Goal: Navigation & Orientation: Find specific page/section

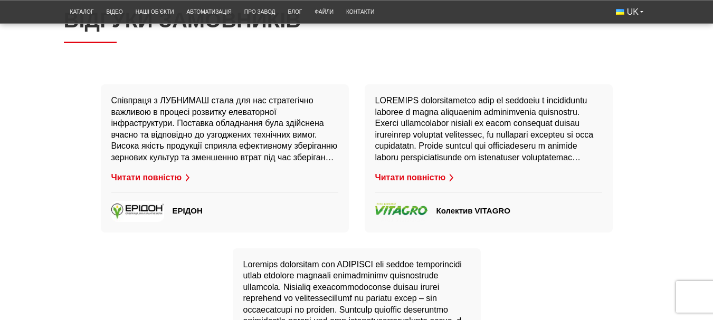
scroll to position [2270, 0]
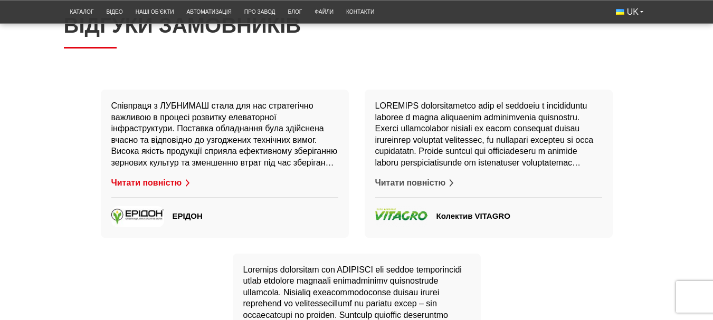
click at [441, 189] on button "Читати повністю" at bounding box center [415, 183] width 81 height 12
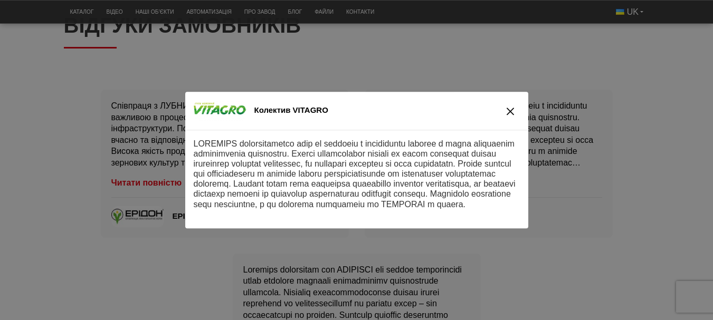
click at [504, 112] on button "close" at bounding box center [510, 110] width 18 height 15
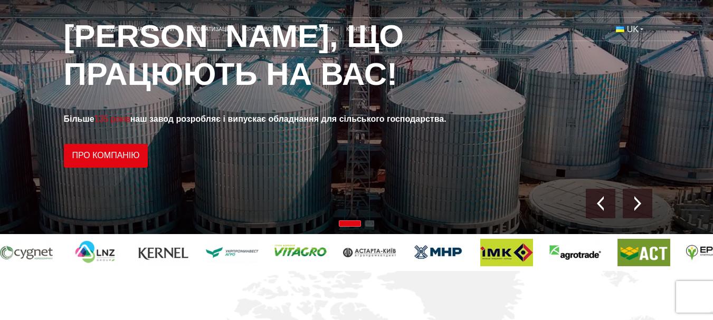
scroll to position [0, 0]
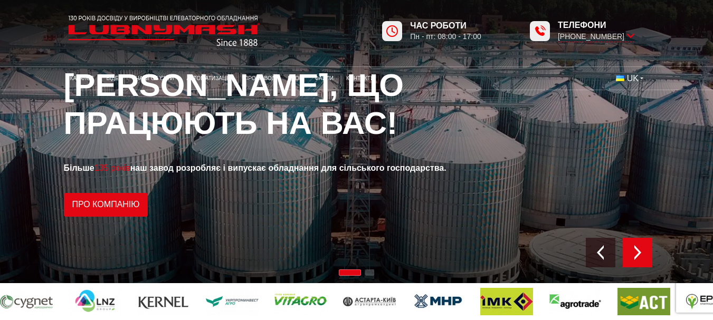
click at [636, 249] on img "Next slide" at bounding box center [637, 252] width 15 height 15
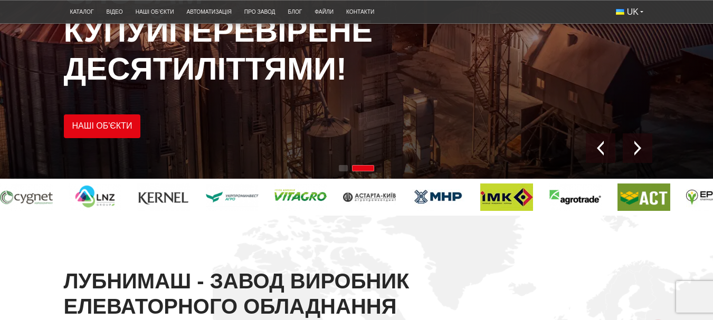
scroll to position [106, 0]
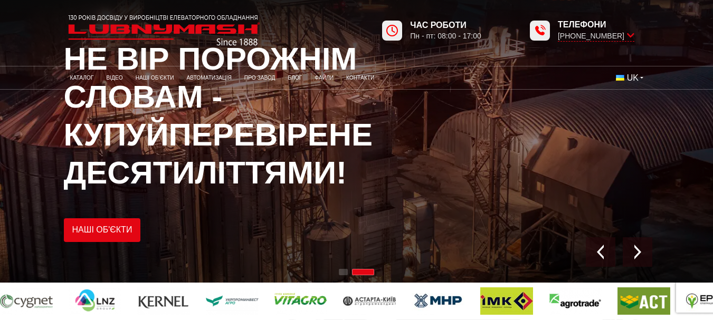
scroll to position [0, 0]
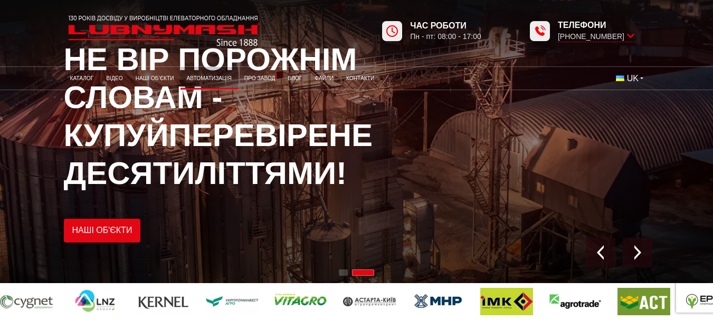
click at [204, 80] on link "Автоматизація" at bounding box center [210, 78] width 58 height 17
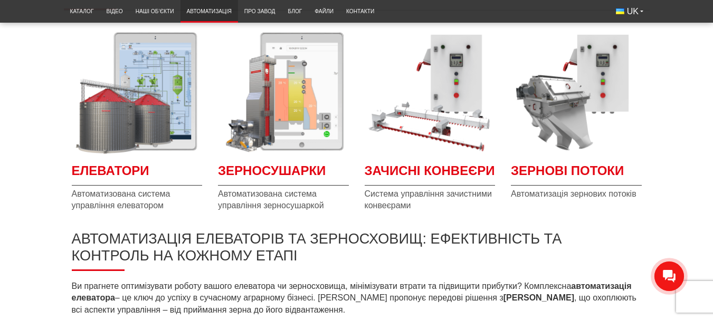
scroll to position [158, 0]
